Goal: Understand process/instructions: Learn how to perform a task or action

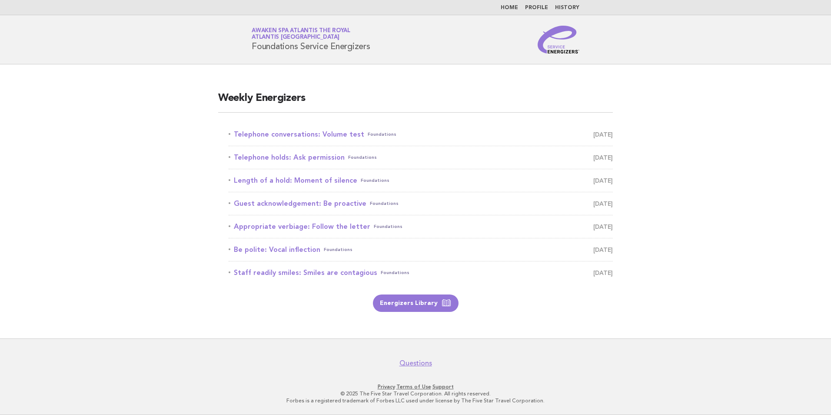
click at [326, 134] on link "Telephone conversations: Volume test Foundations August 19" at bounding box center [421, 134] width 384 height 12
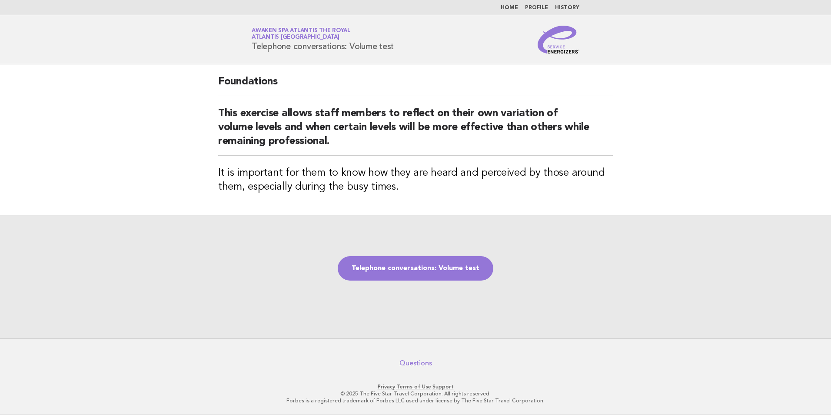
click at [320, 143] on h2 "This exercise allows staff members to reflect on their own variation of volume …" at bounding box center [415, 131] width 395 height 49
click at [443, 265] on link "Telephone conversations: Volume test" at bounding box center [416, 268] width 156 height 24
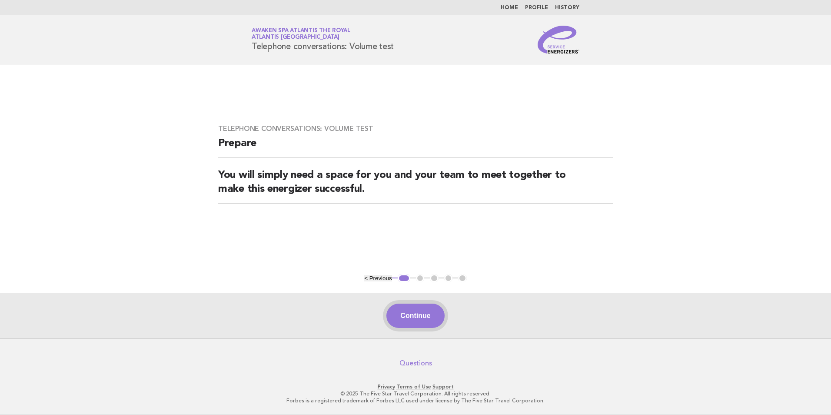
click at [422, 317] on button "Continue" at bounding box center [415, 315] width 58 height 24
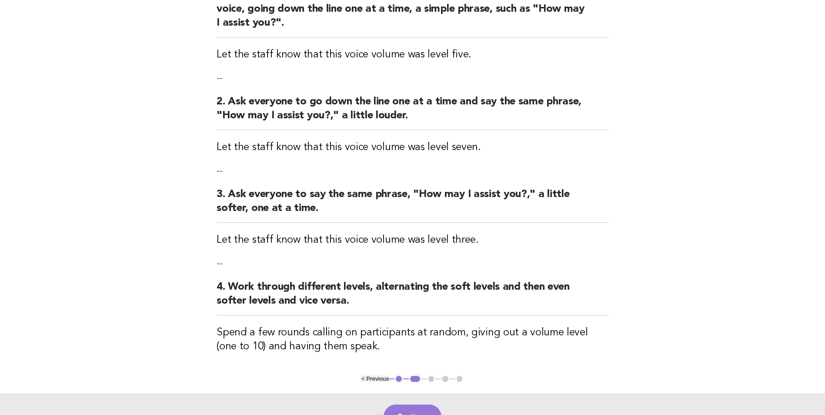
scroll to position [174, 0]
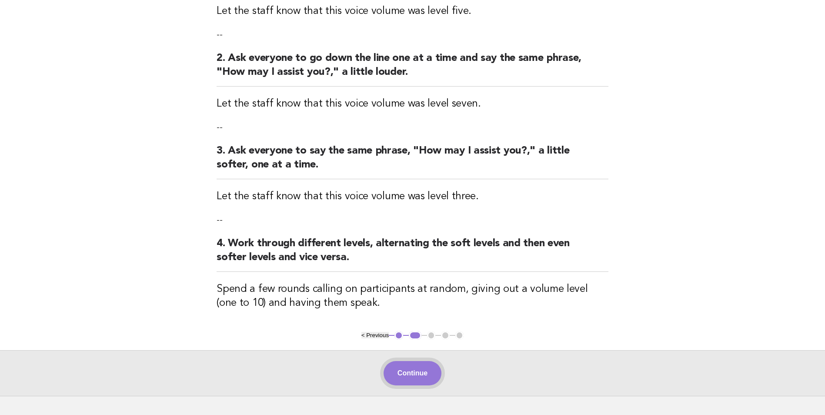
click at [418, 370] on button "Continue" at bounding box center [412, 373] width 58 height 24
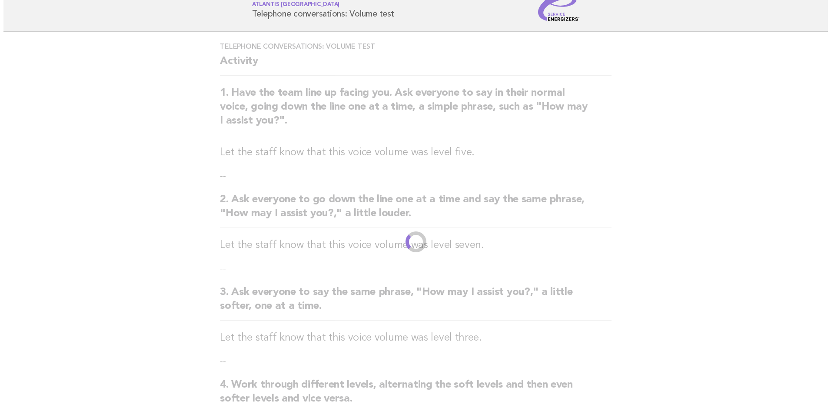
scroll to position [0, 0]
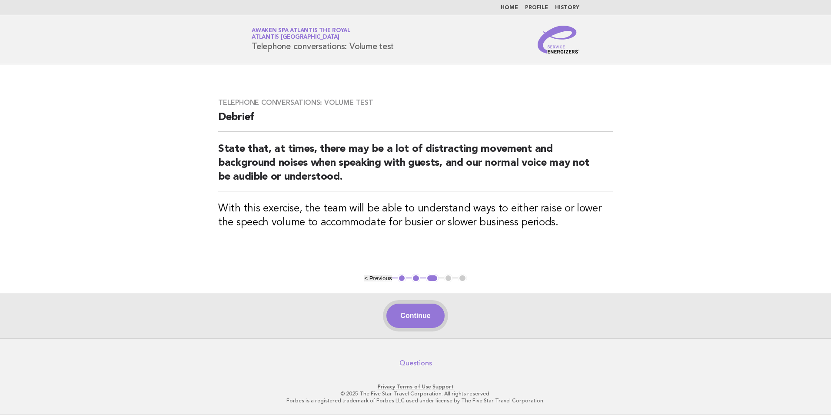
click at [412, 319] on button "Continue" at bounding box center [415, 315] width 58 height 24
